Goal: Communication & Community: Answer question/provide support

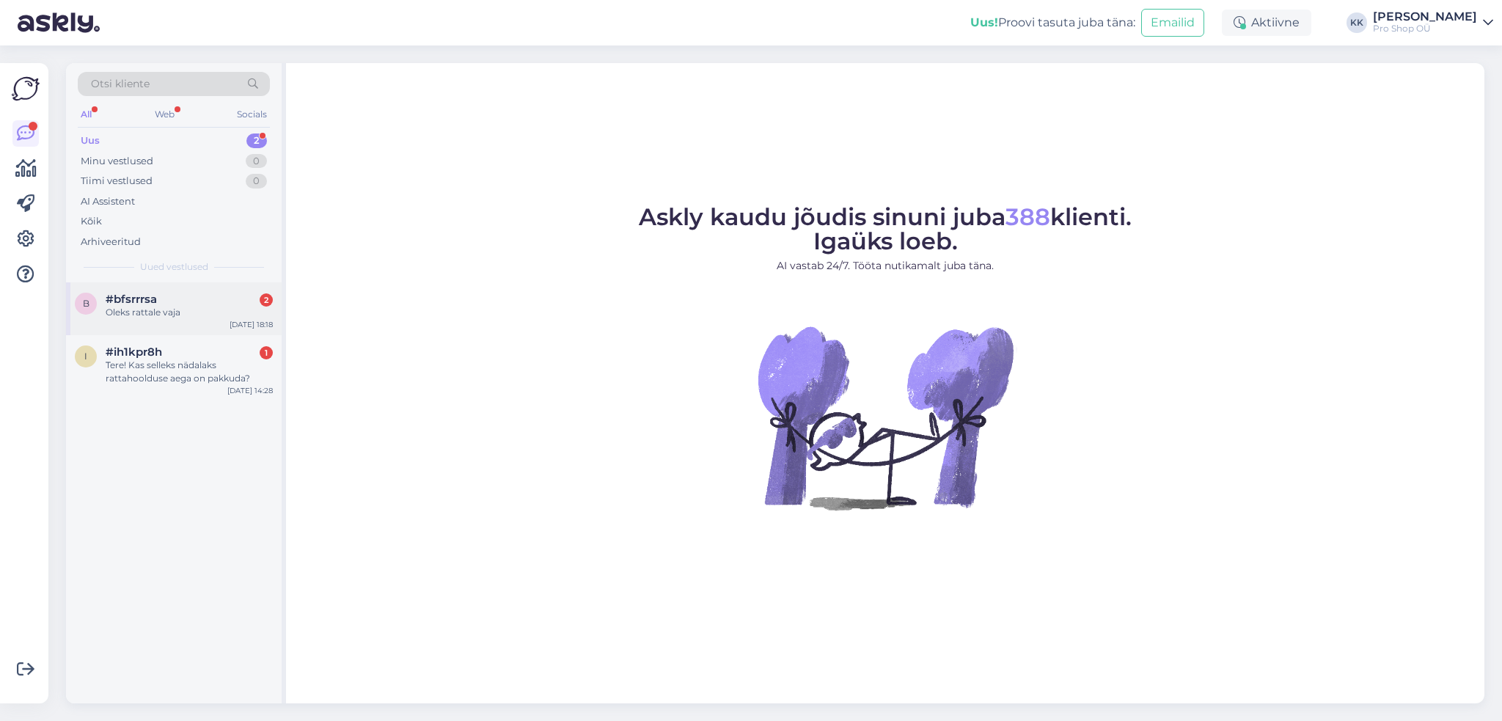
click at [146, 301] on span "#bfsrrrsa" at bounding box center [131, 299] width 51 height 13
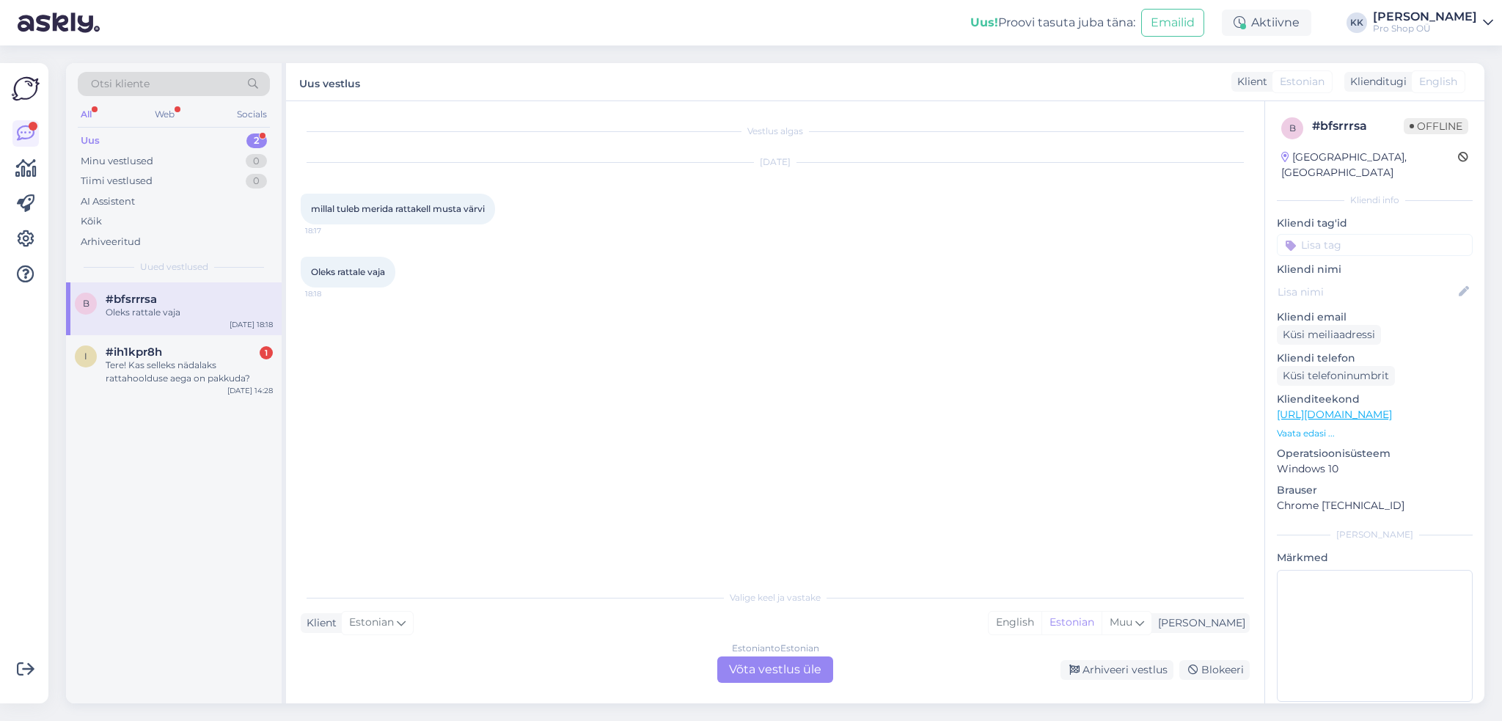
click at [1299, 427] on p "Vaata edasi ..." at bounding box center [1375, 433] width 196 height 13
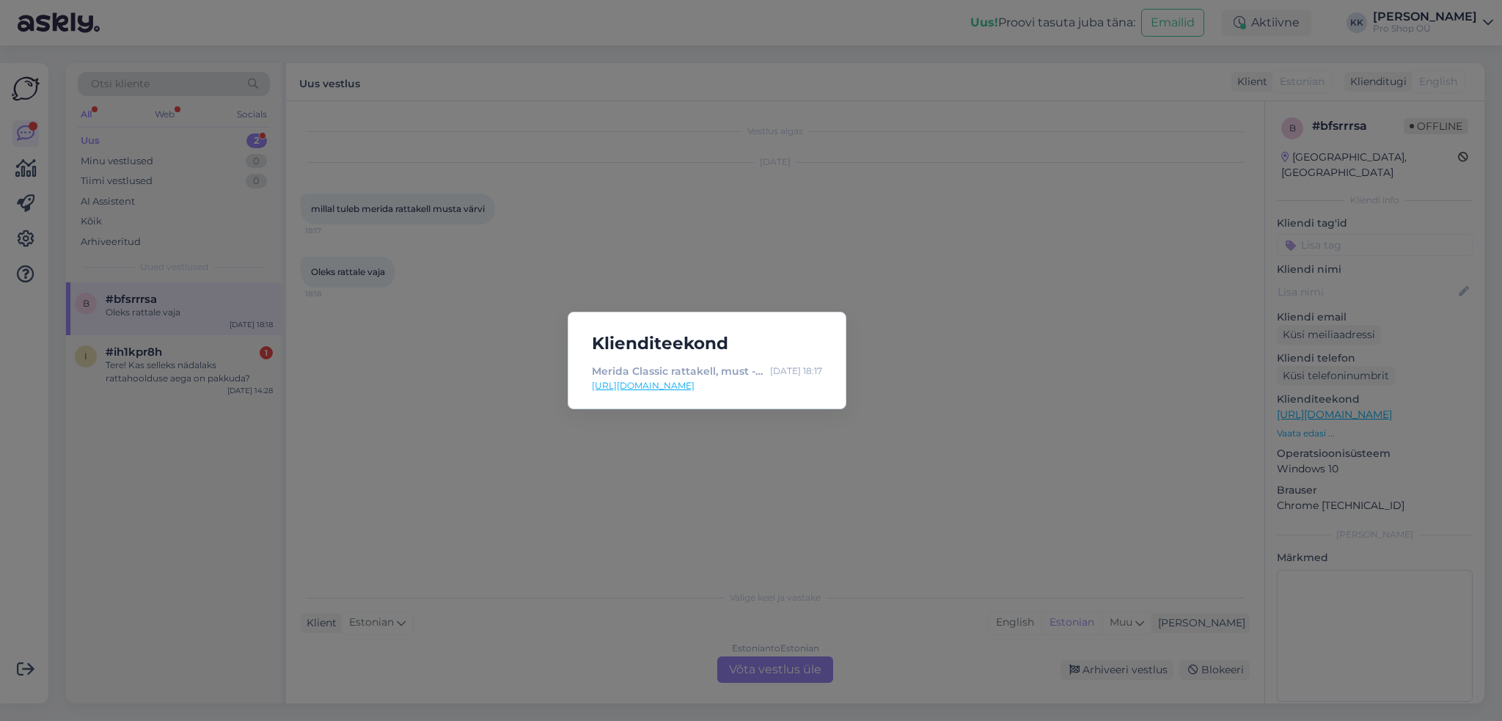
click at [957, 373] on div "Klienditeekond Merida Classic rattakell, must - Velohunt [DATE] 18:17 [URL][DOM…" at bounding box center [751, 360] width 1502 height 721
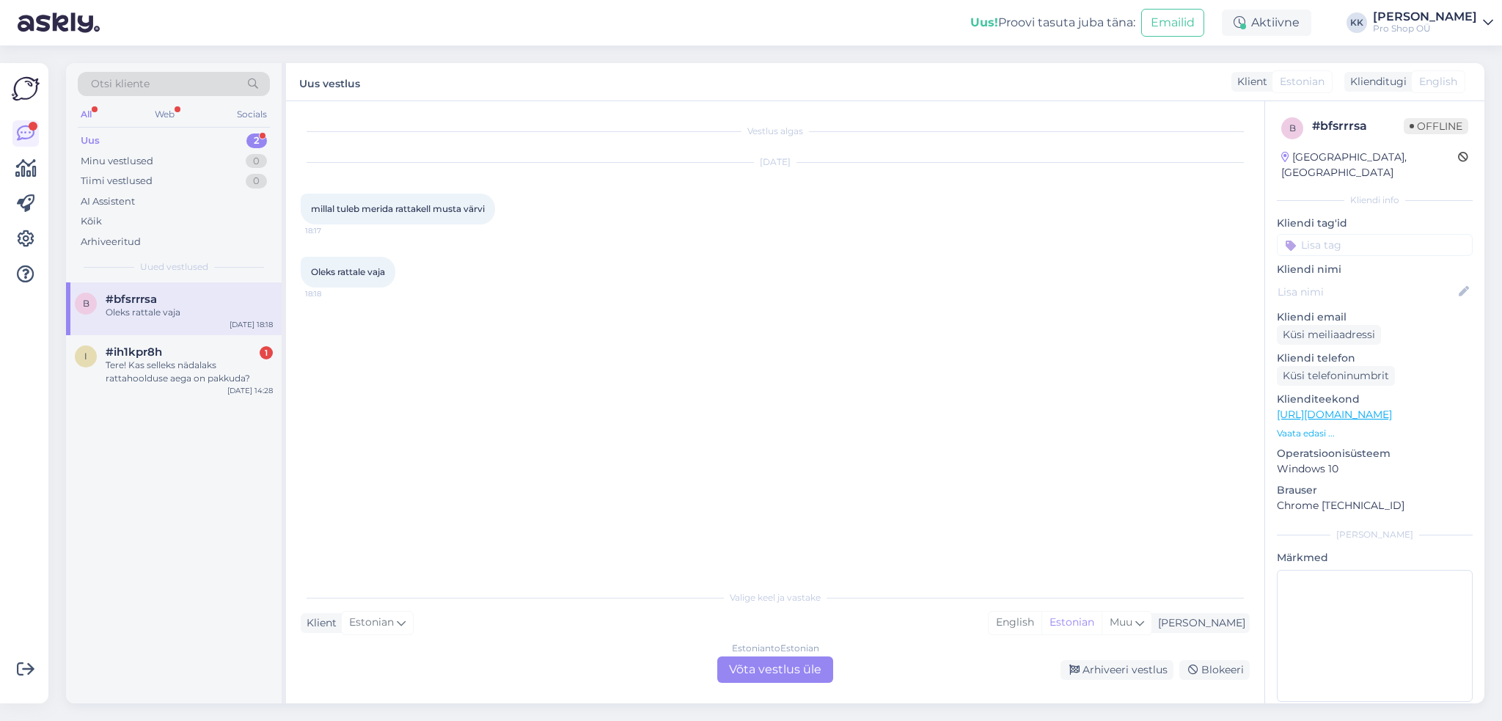
click at [804, 666] on div "Estonian to Estonian Võta vestlus üle" at bounding box center [775, 669] width 116 height 26
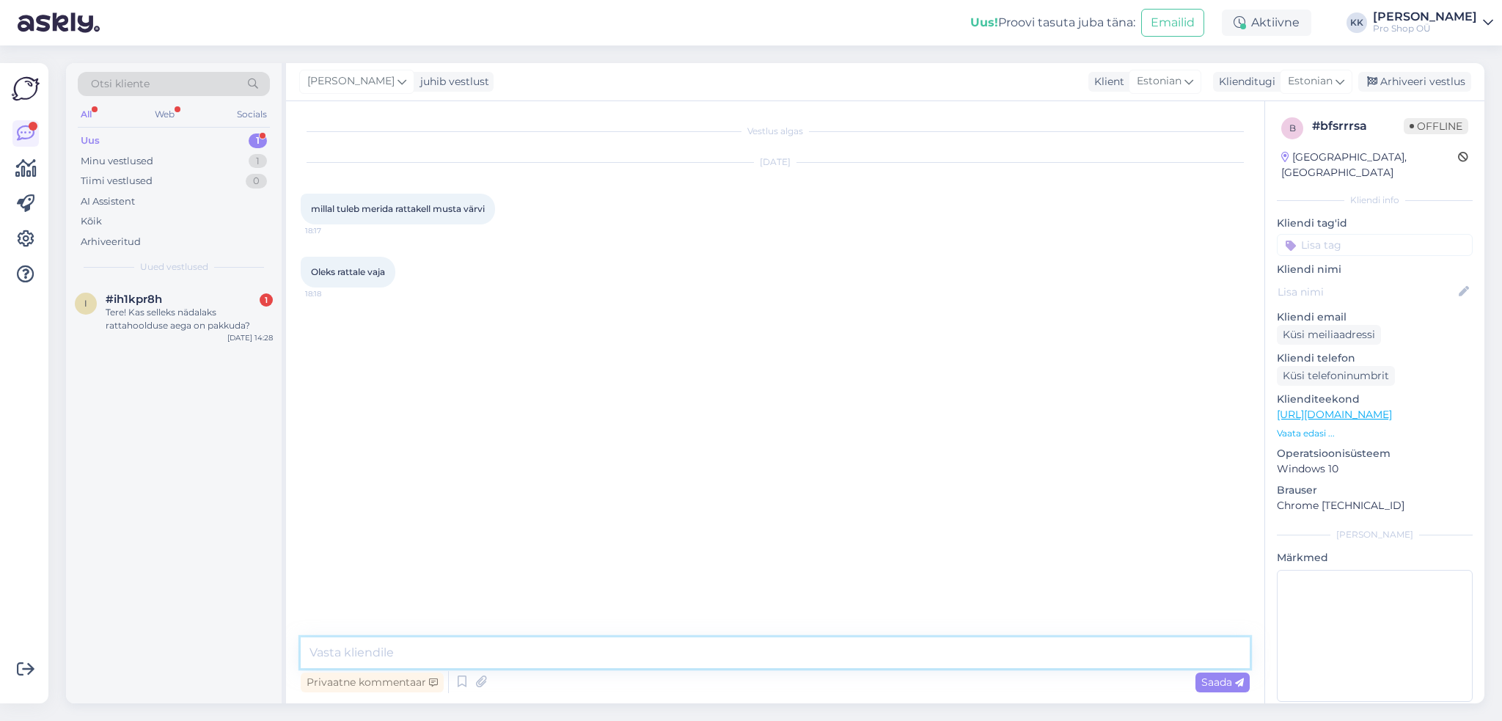
click at [805, 652] on textarea at bounding box center [775, 652] width 949 height 31
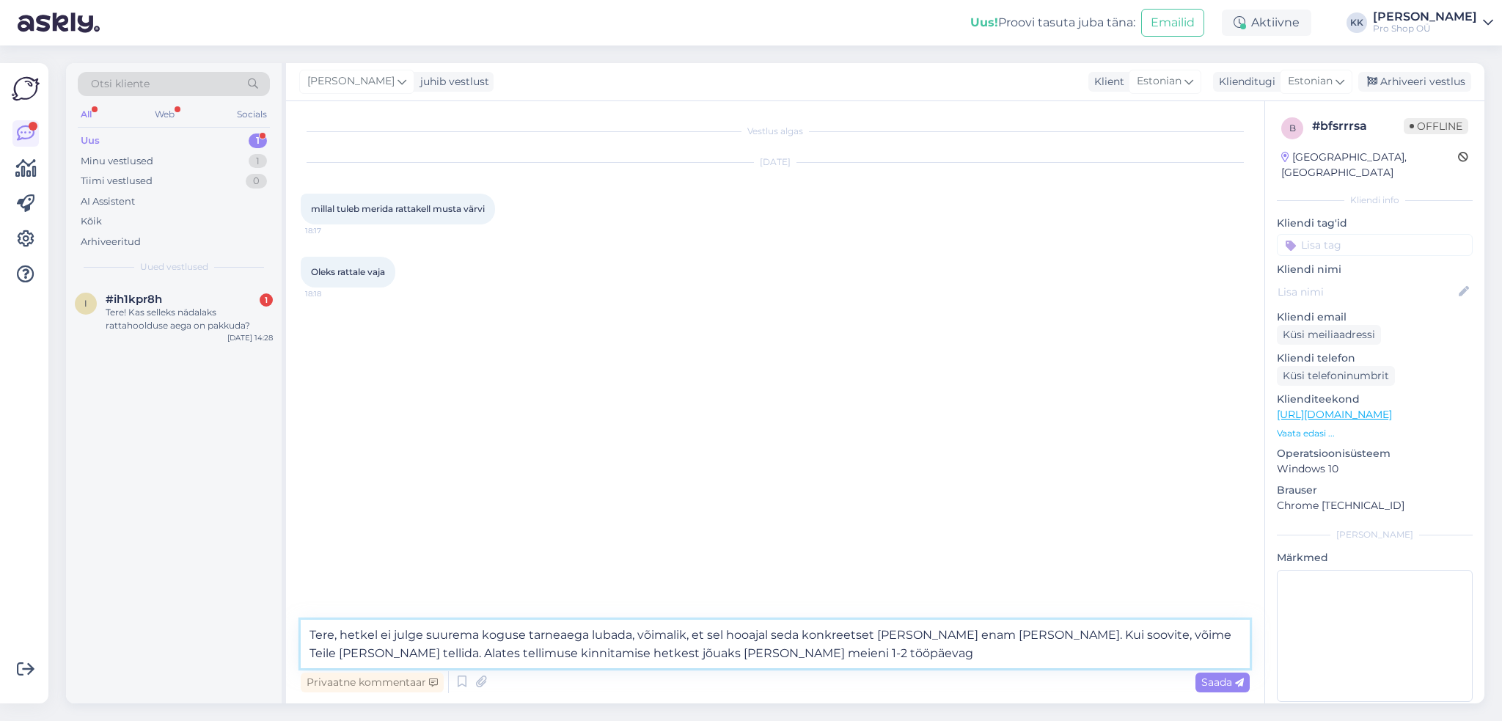
type textarea "Tere, hetkel ei julge suurema koguse tarneaega lubada, võimalik, et sel hooajal…"
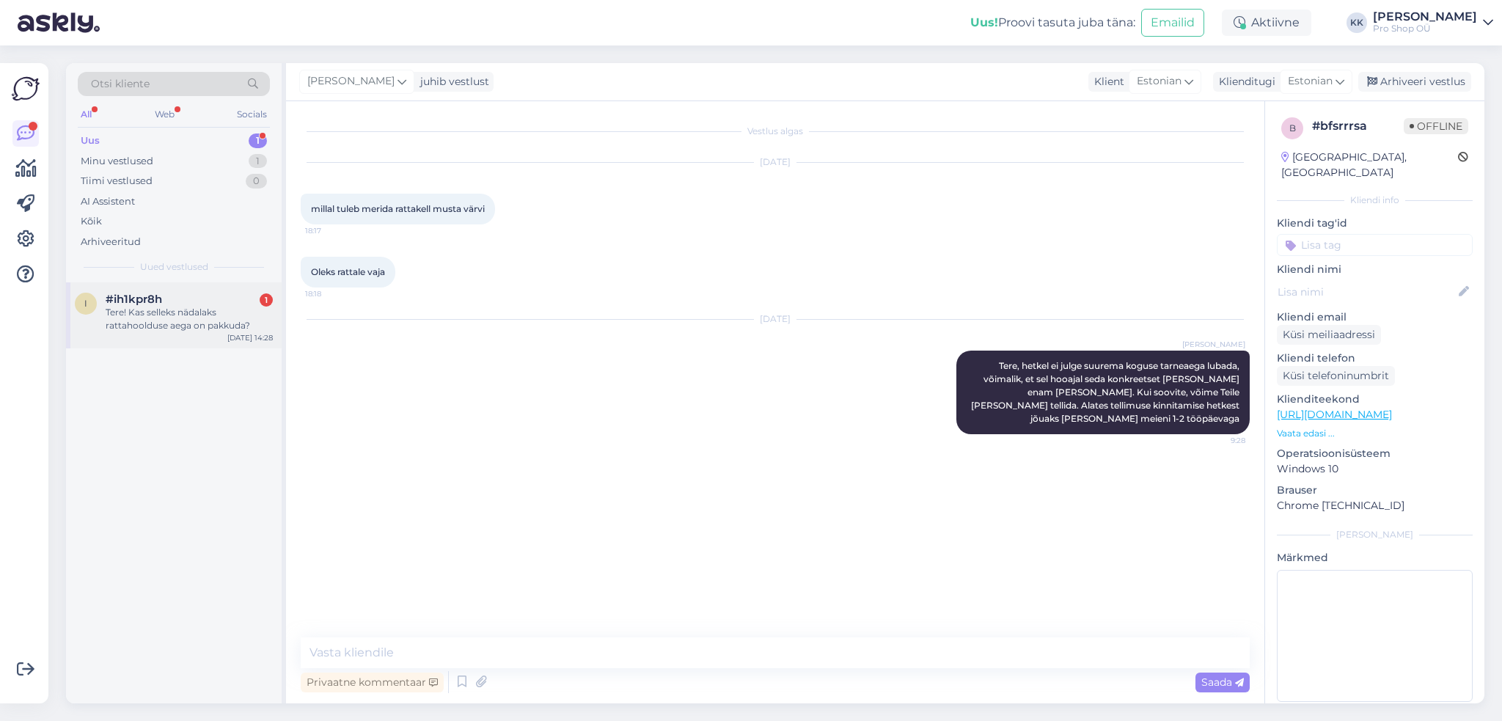
click at [158, 319] on div "Tere! Kas selleks nädalaks rattahoolduse aega on pakkuda?" at bounding box center [189, 319] width 167 height 26
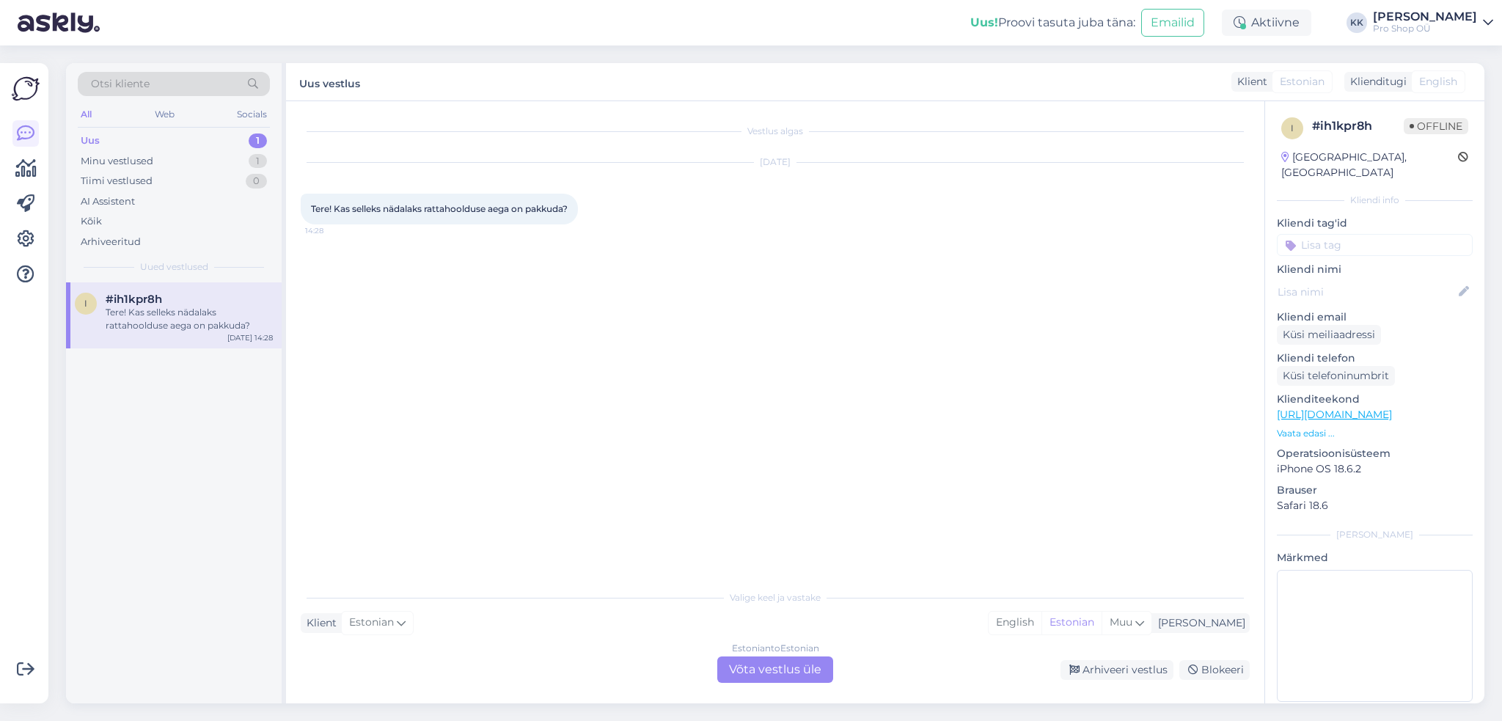
click at [735, 662] on div "Estonian to Estonian Võta vestlus üle" at bounding box center [775, 669] width 116 height 26
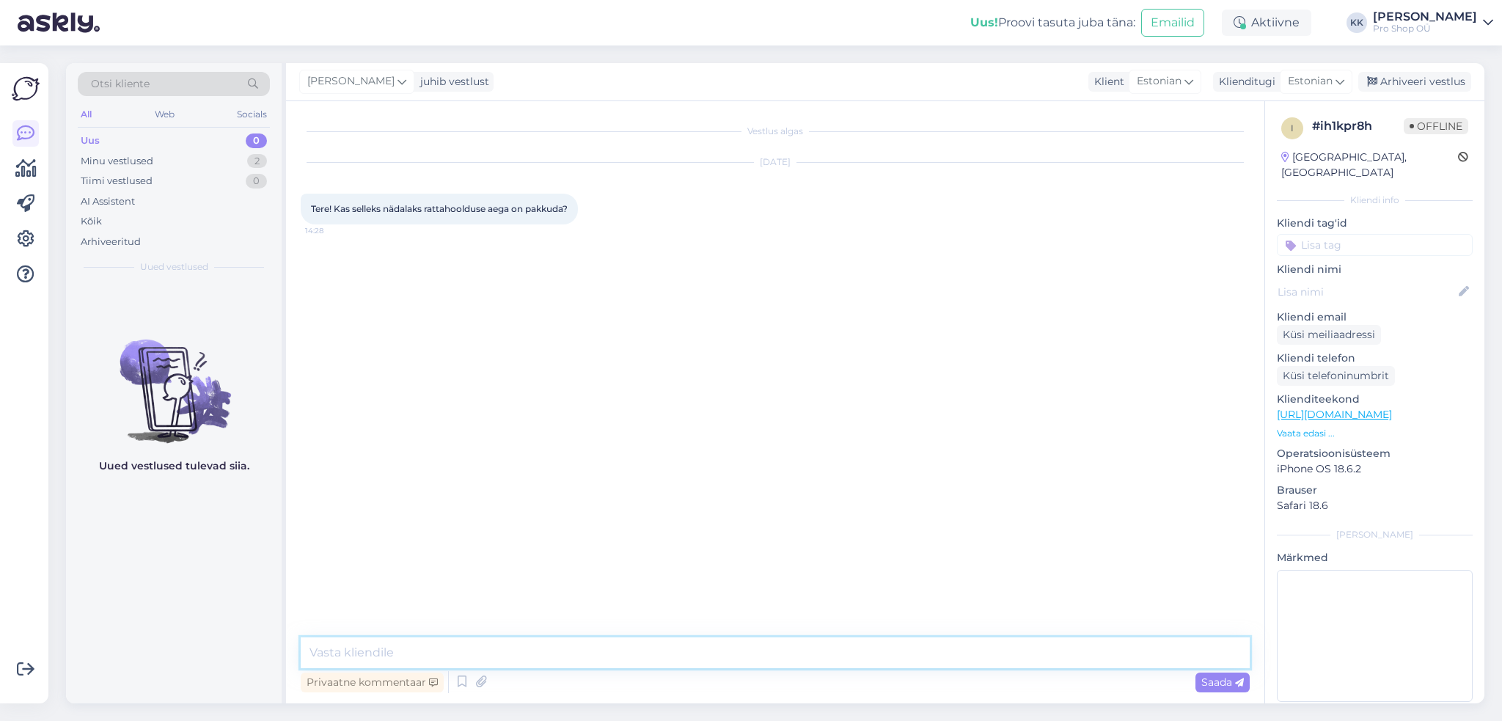
click at [649, 648] on textarea at bounding box center [775, 652] width 949 height 31
paste textarea "5333 5338"
type textarea "Tere, suure tõenäosusega on. Kõige täpsema graafiku [PERSON_NAME] kokkuleppimis…"
